Goal: Information Seeking & Learning: Learn about a topic

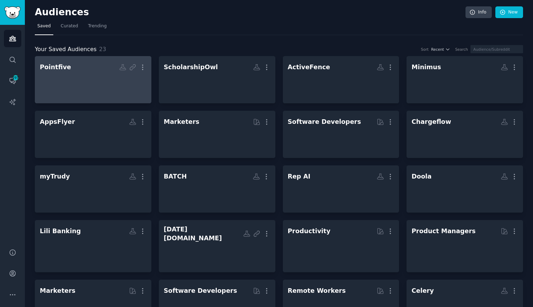
click at [82, 77] on div at bounding box center [93, 86] width 107 height 25
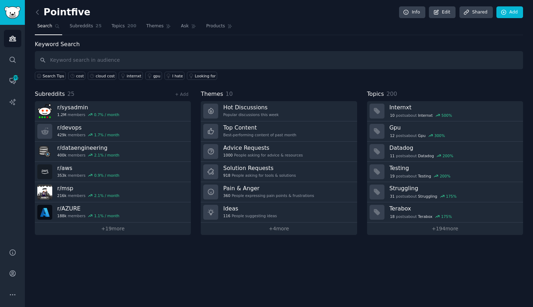
click at [148, 58] on input "text" at bounding box center [279, 60] width 488 height 18
type input "v"
type input "cost"
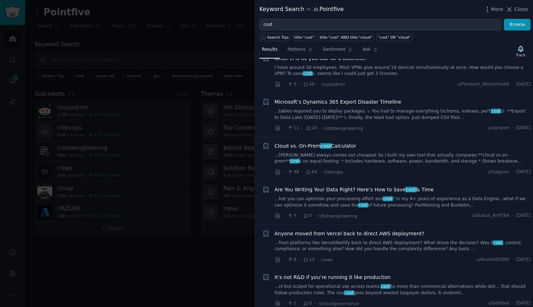
scroll to position [1385, 0]
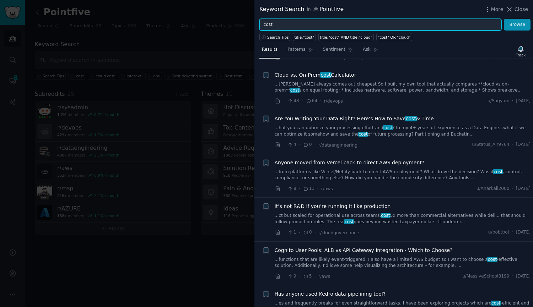
click at [277, 26] on input "cost" at bounding box center [380, 25] width 242 height 12
type input "bills"
click at [504, 19] on button "Browse" at bounding box center [517, 25] width 27 height 12
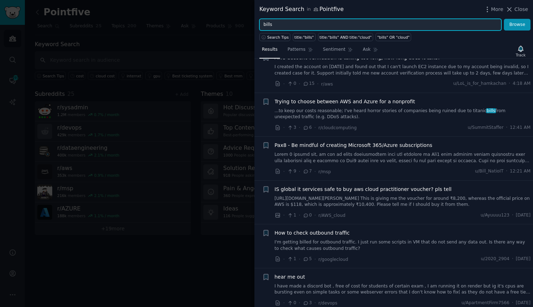
scroll to position [249, 0]
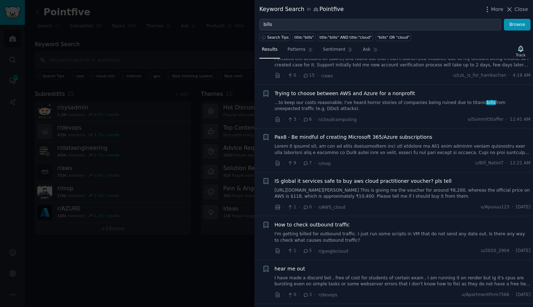
click at [367, 237] on link "I'm getting billed for outbound traffic. I just run some scripts in VM that do …" at bounding box center [403, 237] width 256 height 12
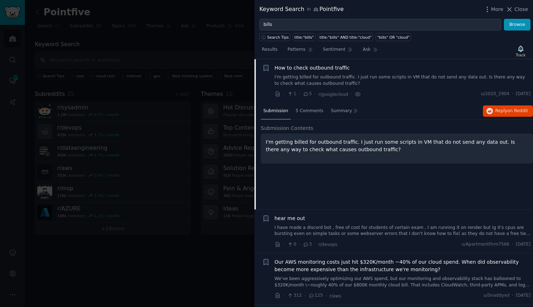
scroll to position [406, 0]
click at [498, 110] on span "Reply on Reddit" at bounding box center [511, 111] width 33 height 6
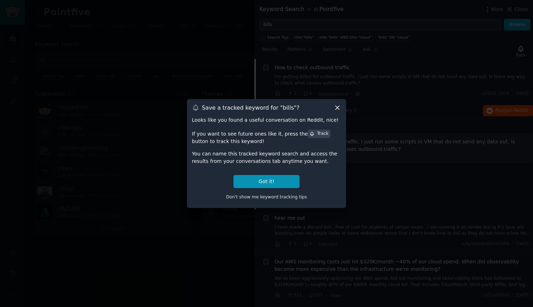
click at [335, 104] on icon at bounding box center [337, 107] width 7 height 7
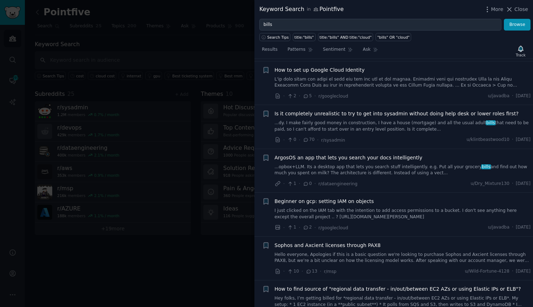
scroll to position [868, 0]
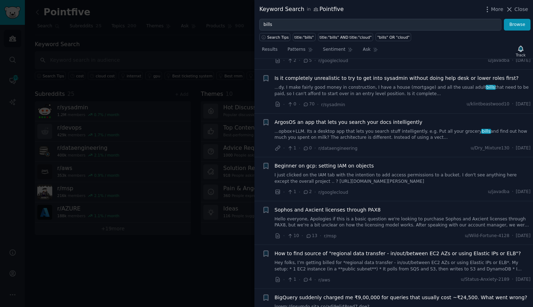
click at [359, 260] on div "How to find source of "regional data transfer - in/out/between EC2 AZs or using…" at bounding box center [403, 261] width 256 height 22
click at [356, 270] on link "Hey folks, I’m getting billed for *regional data transfer - in/out/between EC2 …" at bounding box center [403, 266] width 256 height 12
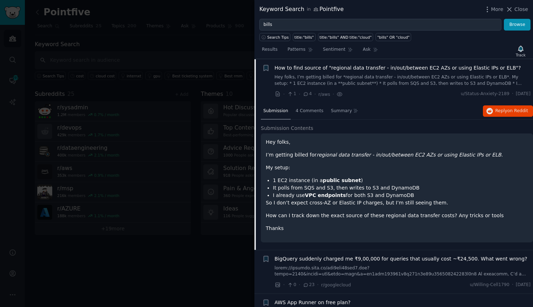
scroll to position [947, 0]
drag, startPoint x: 284, startPoint y: 181, endPoint x: 350, endPoint y: 183, distance: 65.4
click at [350, 183] on li "1 EC2 instance (in a public subnet )" at bounding box center [400, 180] width 255 height 7
click at [297, 192] on li "I already use VPC endpoints for both S3 and DynamoDB" at bounding box center [400, 194] width 255 height 7
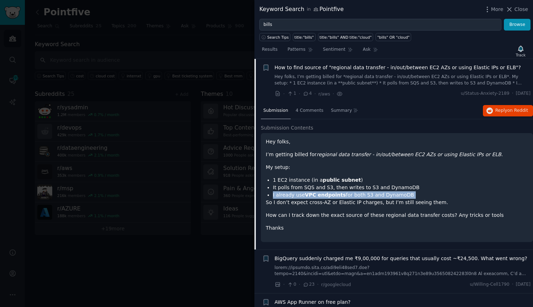
click at [297, 192] on li "I already use VPC endpoints for both S3 and DynamoDB" at bounding box center [400, 194] width 255 height 7
click at [351, 196] on li "I already use VPC endpoints for both S3 and DynamoDB" at bounding box center [400, 194] width 255 height 7
click at [351, 197] on li "I already use VPC endpoints for both S3 and DynamoDB" at bounding box center [400, 194] width 255 height 7
click at [493, 112] on button "Reply on Reddit" at bounding box center [508, 110] width 50 height 11
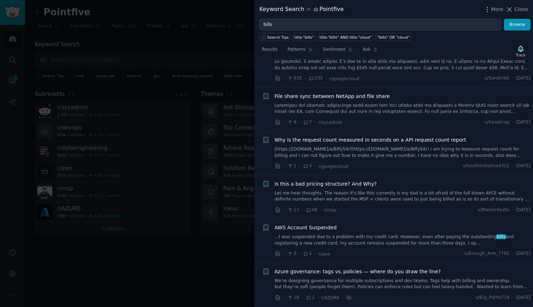
scroll to position [2013, 0]
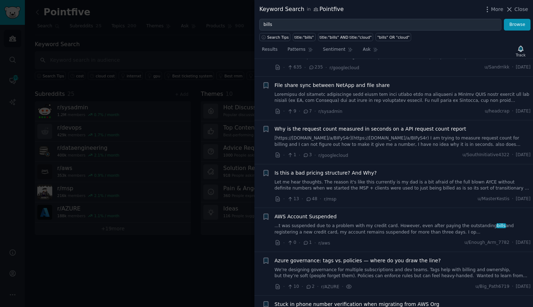
click at [374, 267] on link "We’re designing governance for multiple subscriptions and dev teams. Tags help …" at bounding box center [403, 273] width 256 height 12
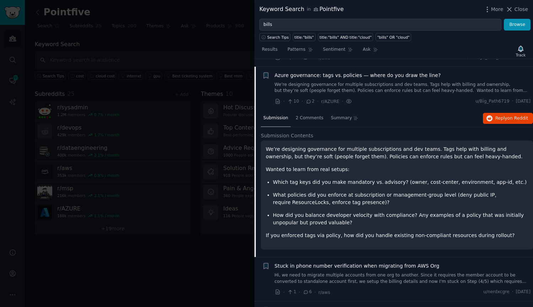
scroll to position [2051, 0]
click at [505, 110] on div "Submission 2 Comments Summary Reply on Reddit" at bounding box center [397, 118] width 272 height 17
click at [504, 115] on span "Reply on Reddit" at bounding box center [511, 118] width 33 height 6
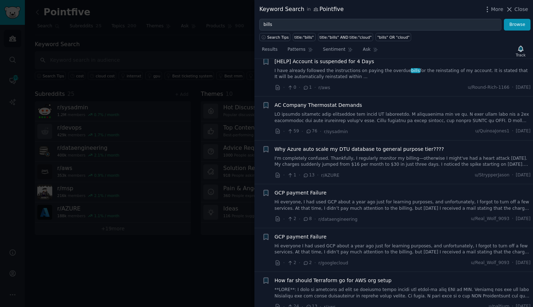
scroll to position [2761, 0]
